Goal: Navigation & Orientation: Find specific page/section

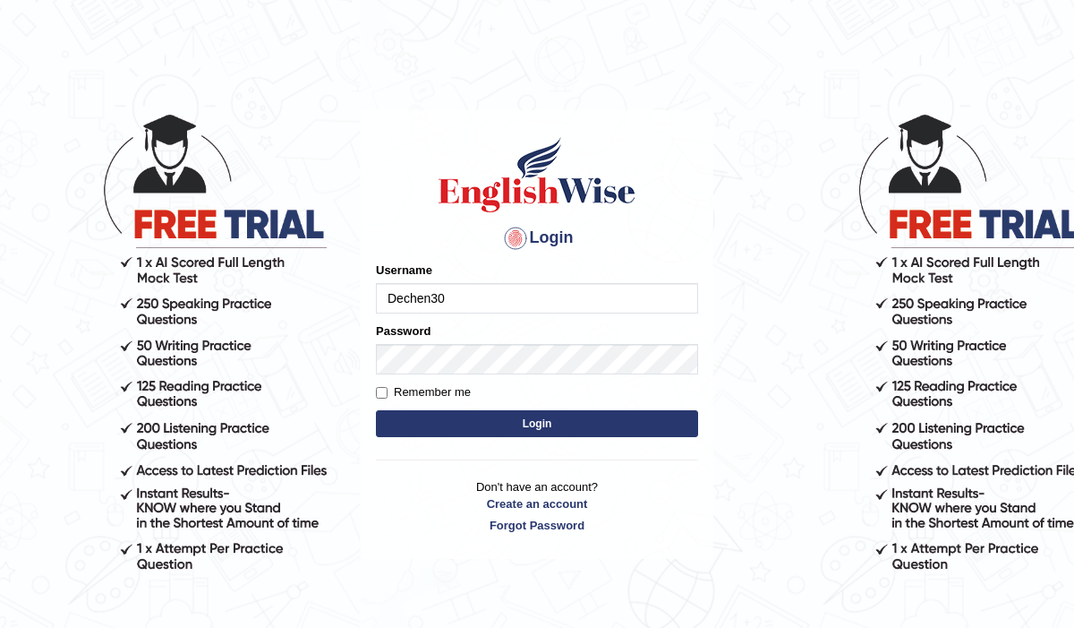
type input "Dechen30"
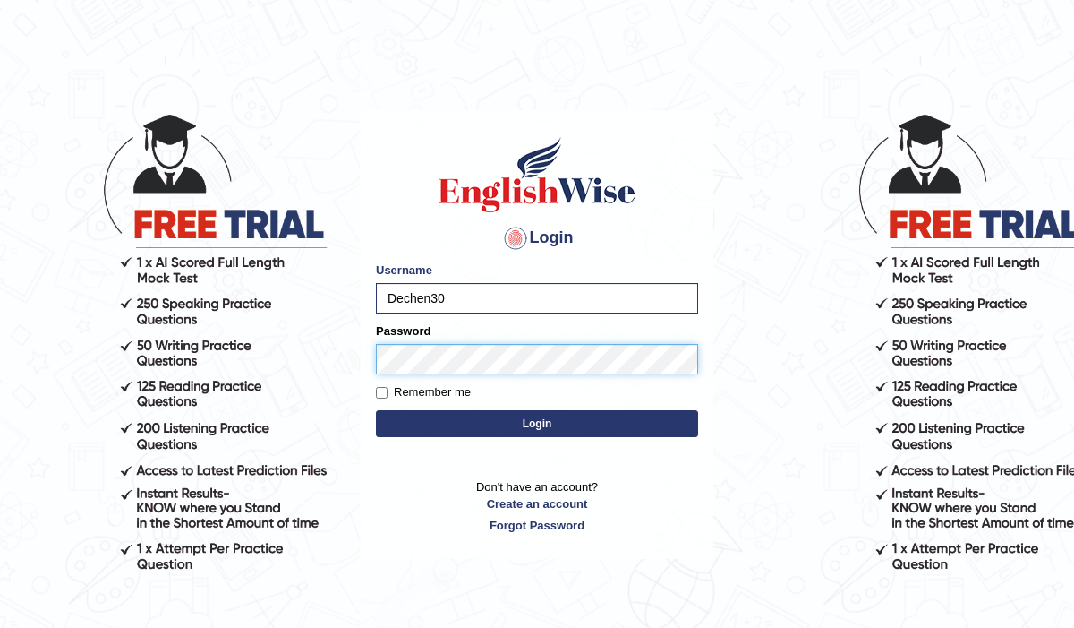
click at [376, 410] on button "Login" at bounding box center [537, 423] width 322 height 27
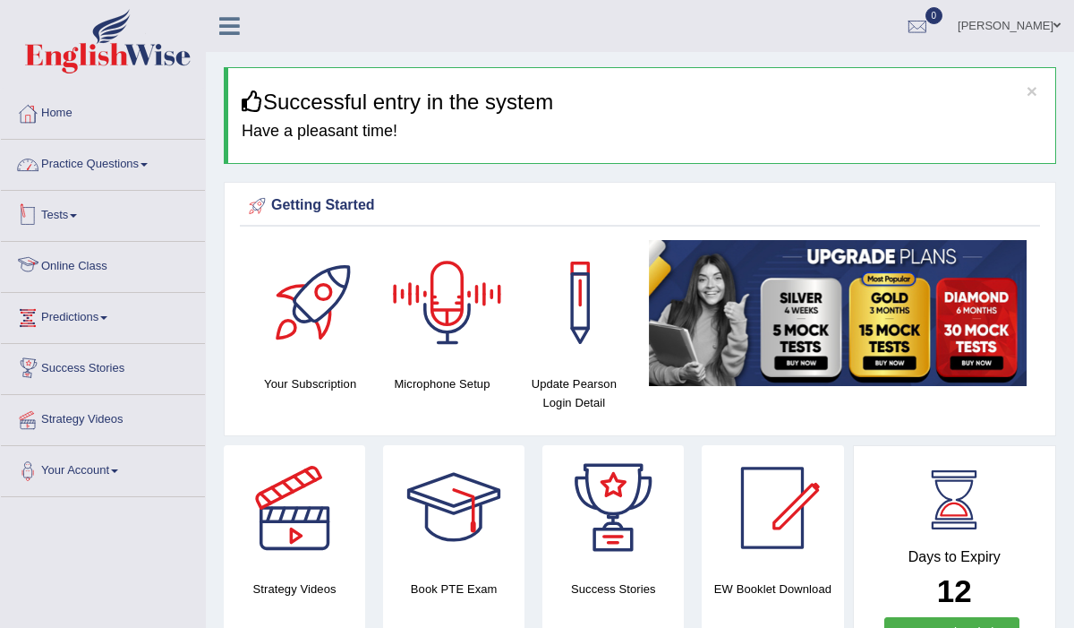
click at [77, 167] on link "Practice Questions" at bounding box center [103, 162] width 204 height 45
